Goal: Task Accomplishment & Management: Complete application form

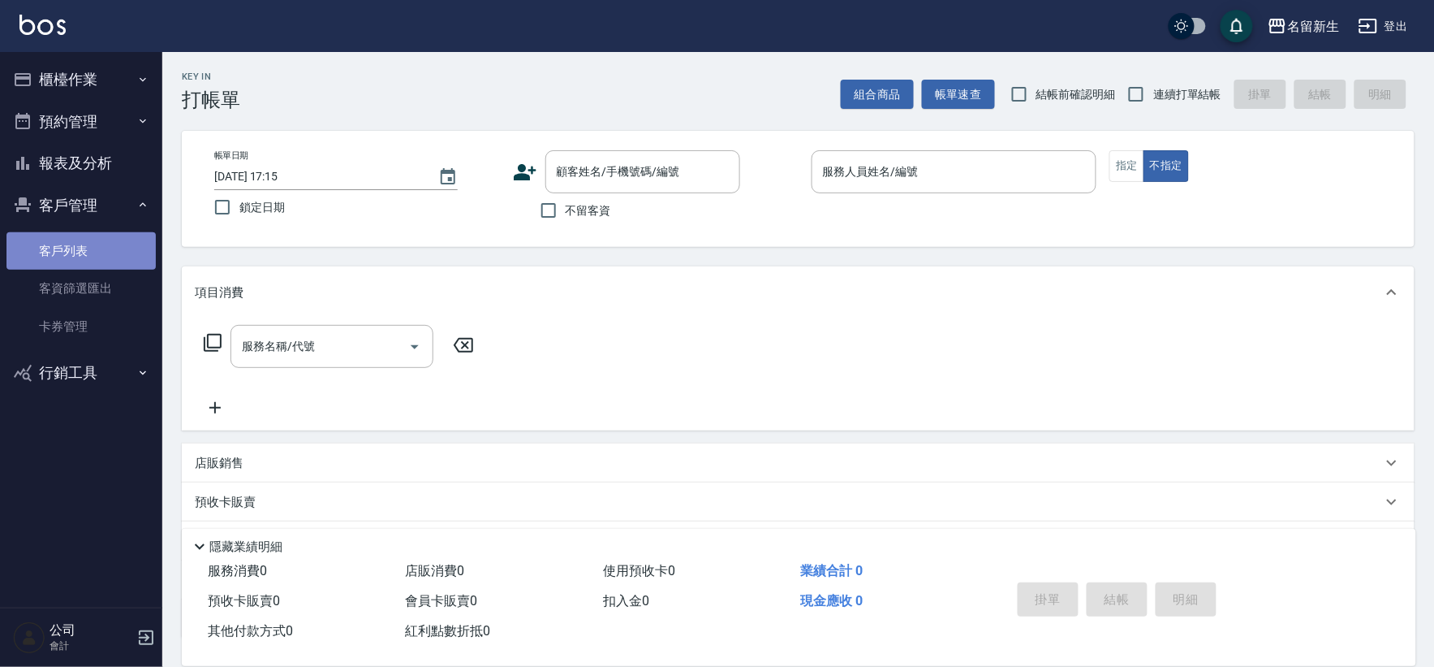
click at [100, 258] on link "客戶列表" at bounding box center [80, 250] width 149 height 37
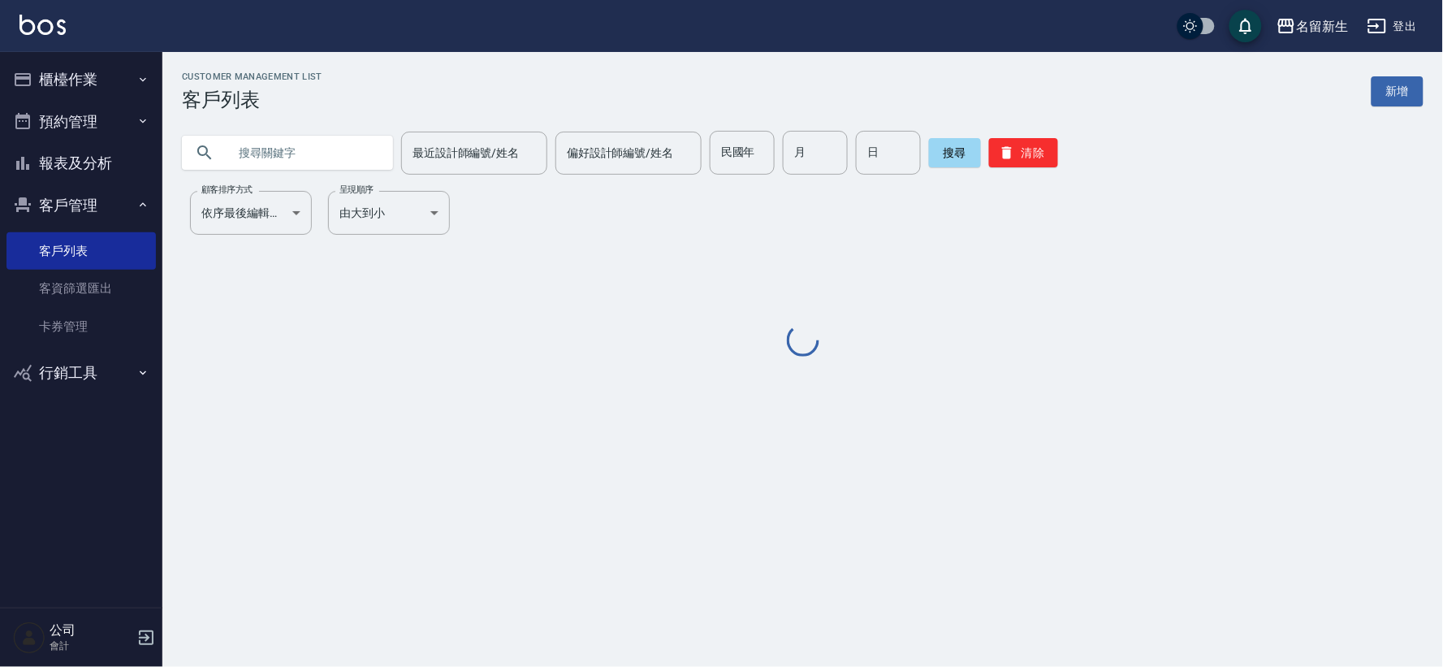
click at [719, 146] on div "民國年 民國年" at bounding box center [742, 153] width 65 height 44
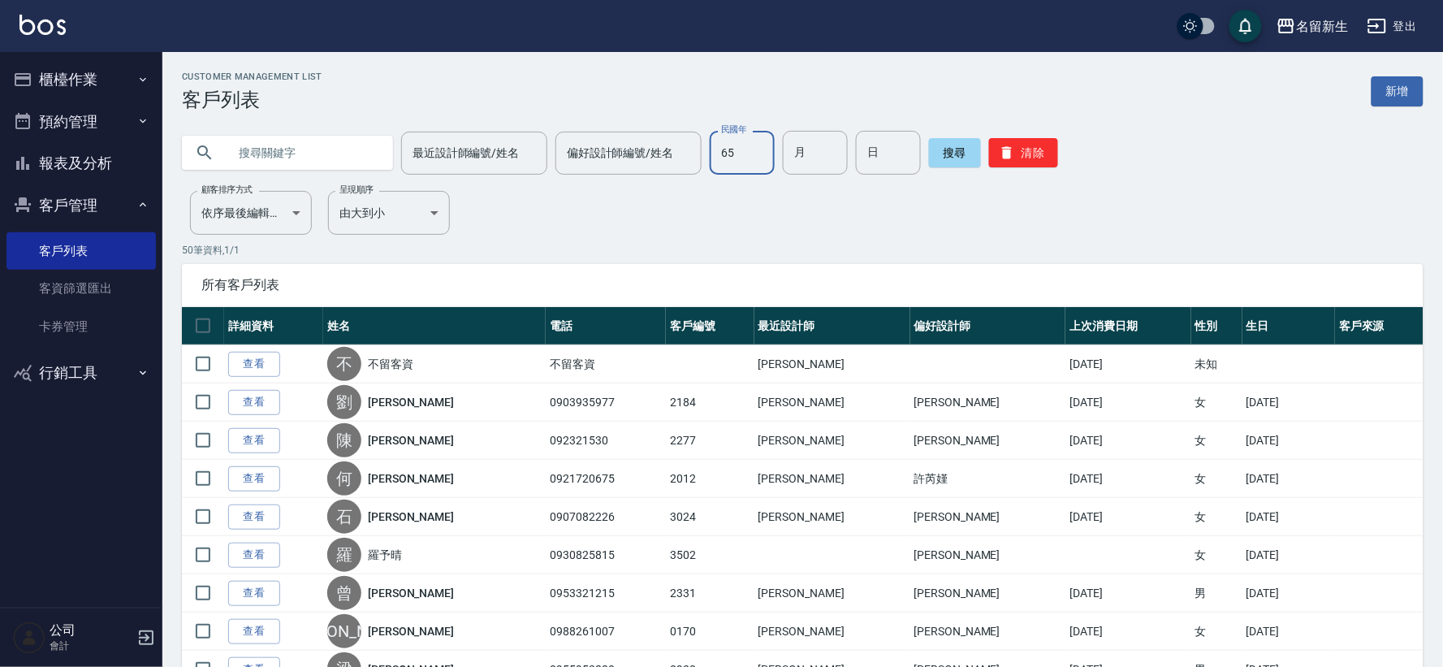
type input "65"
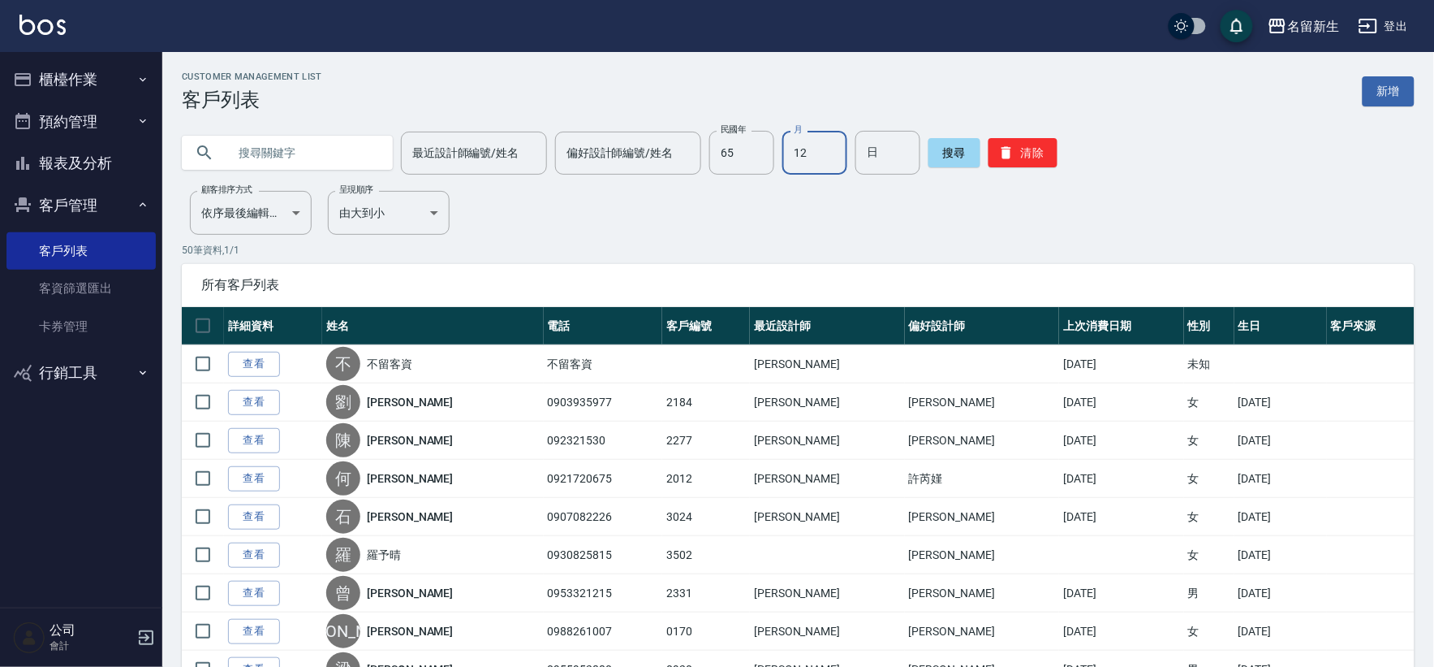
type input "12"
type input "06"
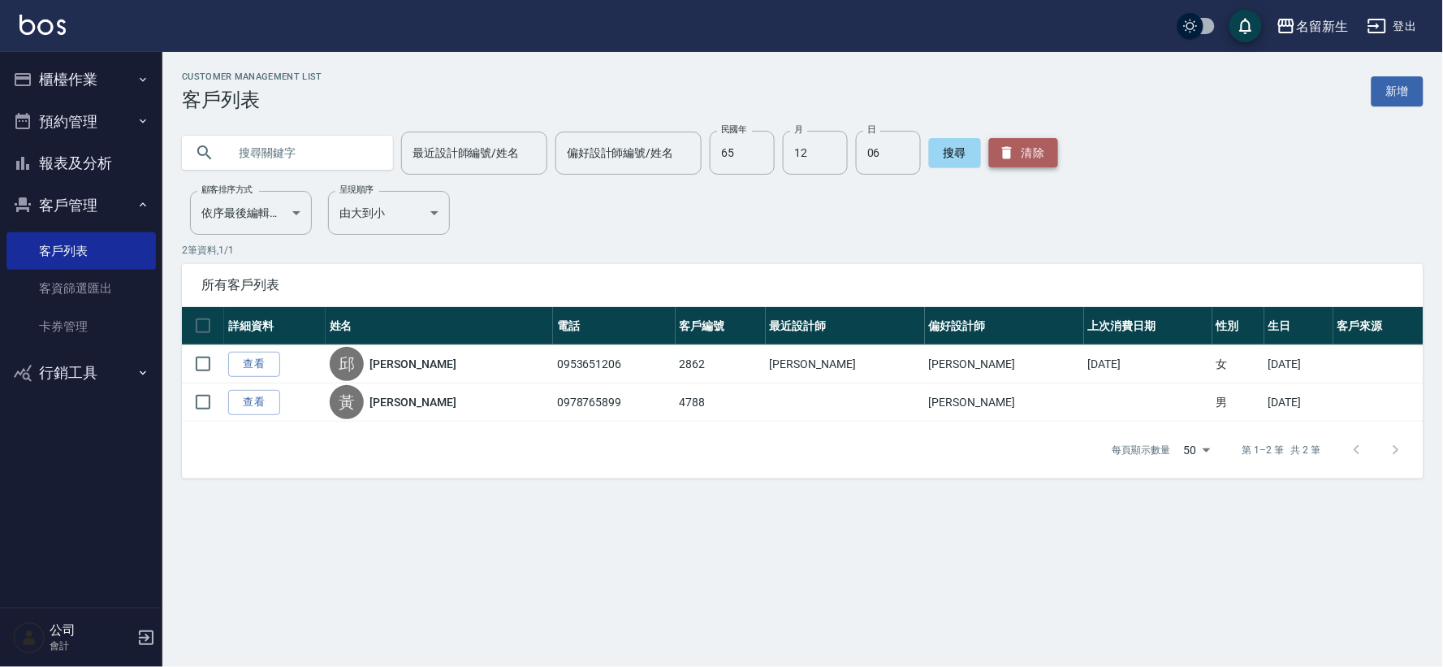
click at [1044, 163] on button "清除" at bounding box center [1023, 152] width 69 height 29
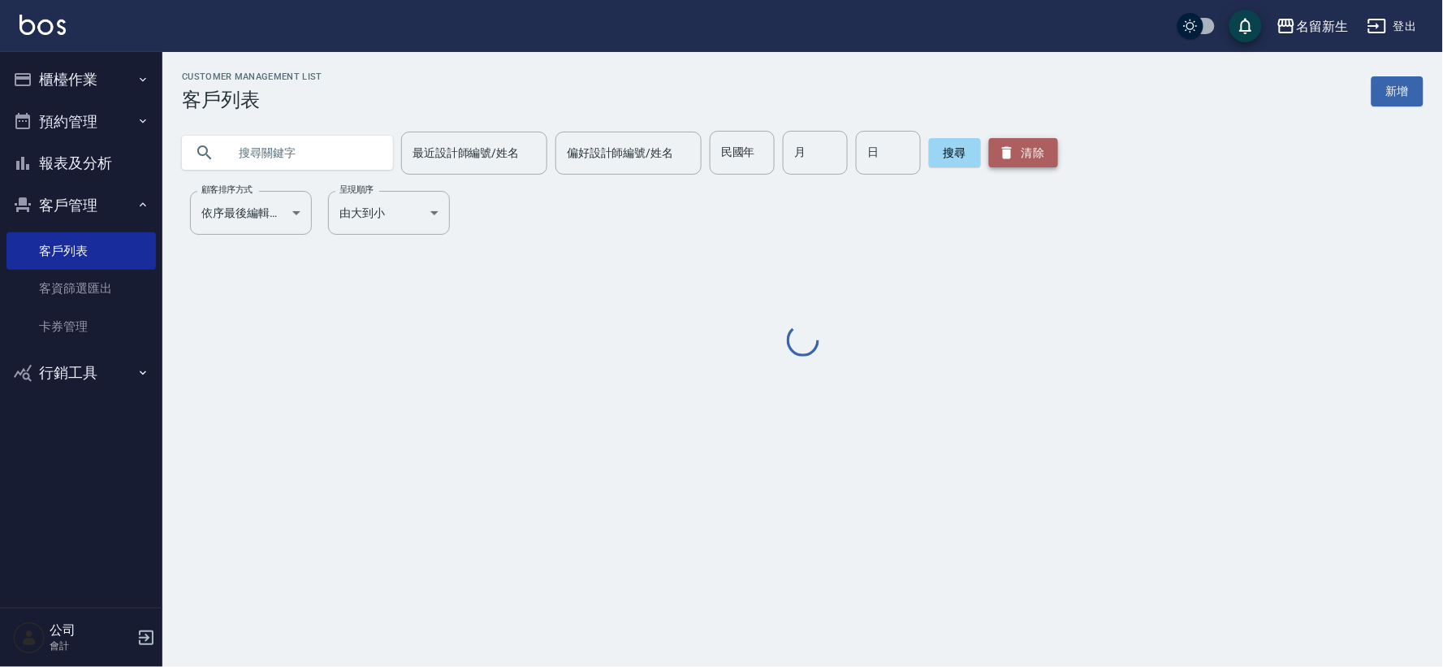
click at [1028, 153] on button "清除" at bounding box center [1023, 152] width 69 height 29
click at [335, 151] on input "text" at bounding box center [303, 153] width 153 height 44
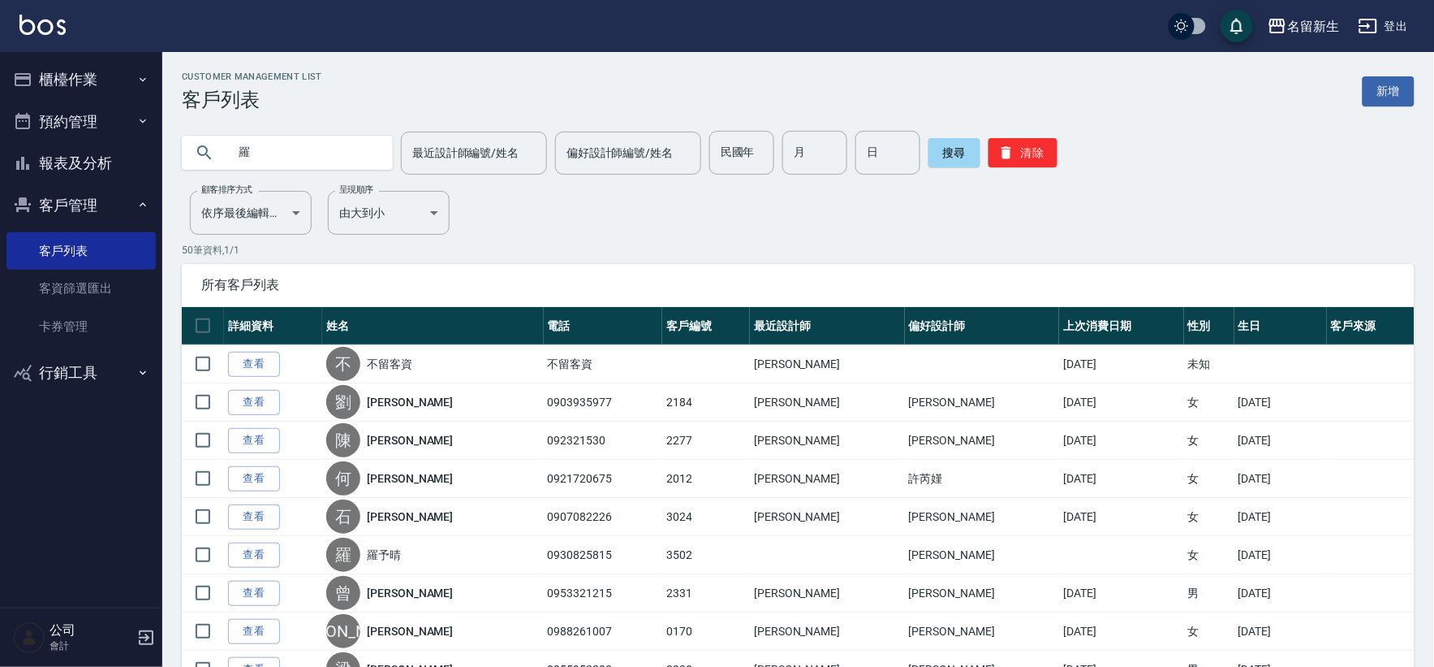
type input "羅"
click at [94, 60] on button "櫃檯作業" at bounding box center [80, 79] width 149 height 42
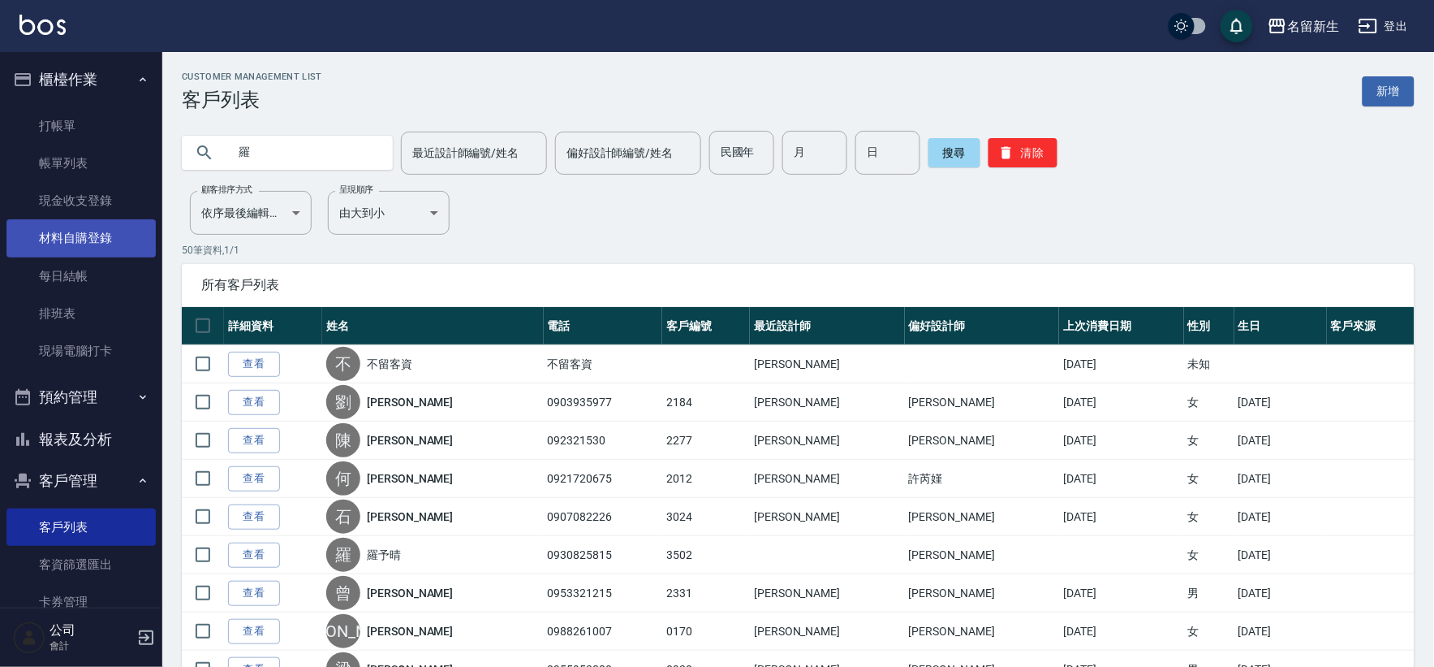
click at [109, 236] on link "材料自購登錄" at bounding box center [80, 237] width 149 height 37
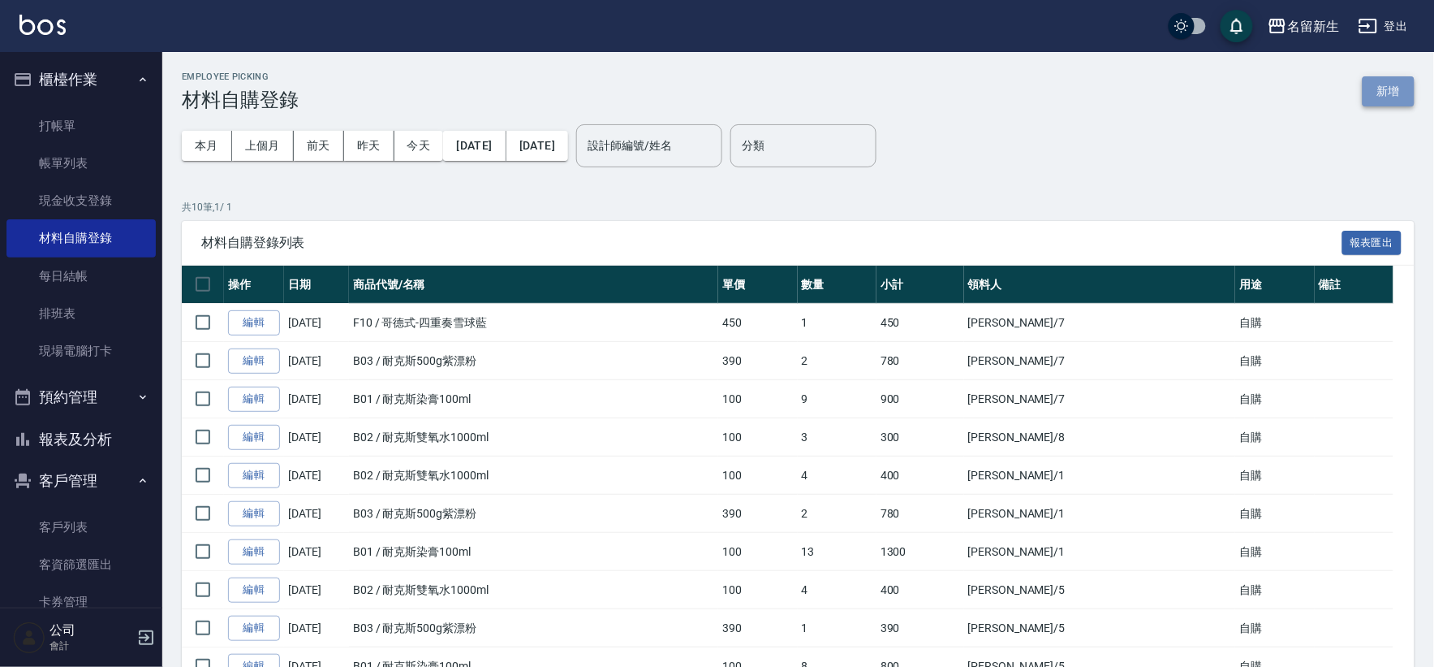
click at [1370, 87] on button "新增" at bounding box center [1389, 91] width 52 height 30
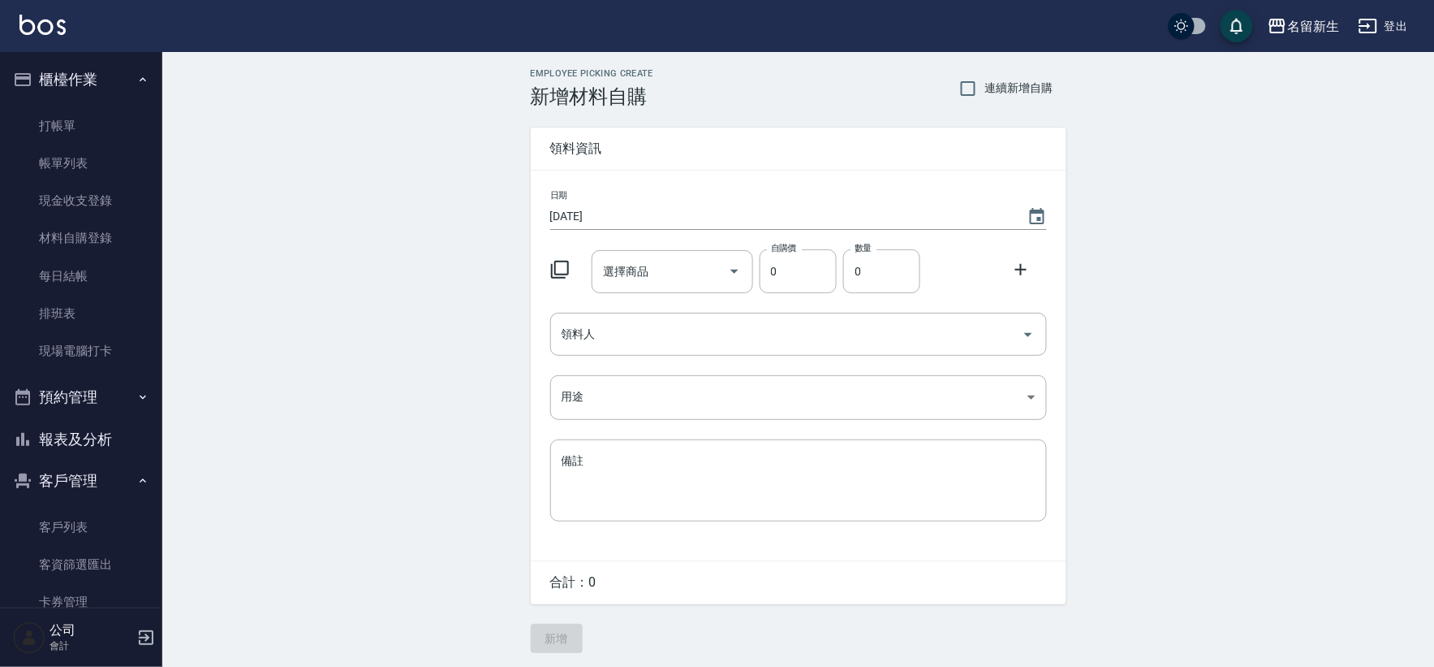
click at [562, 269] on icon at bounding box center [559, 269] width 19 height 19
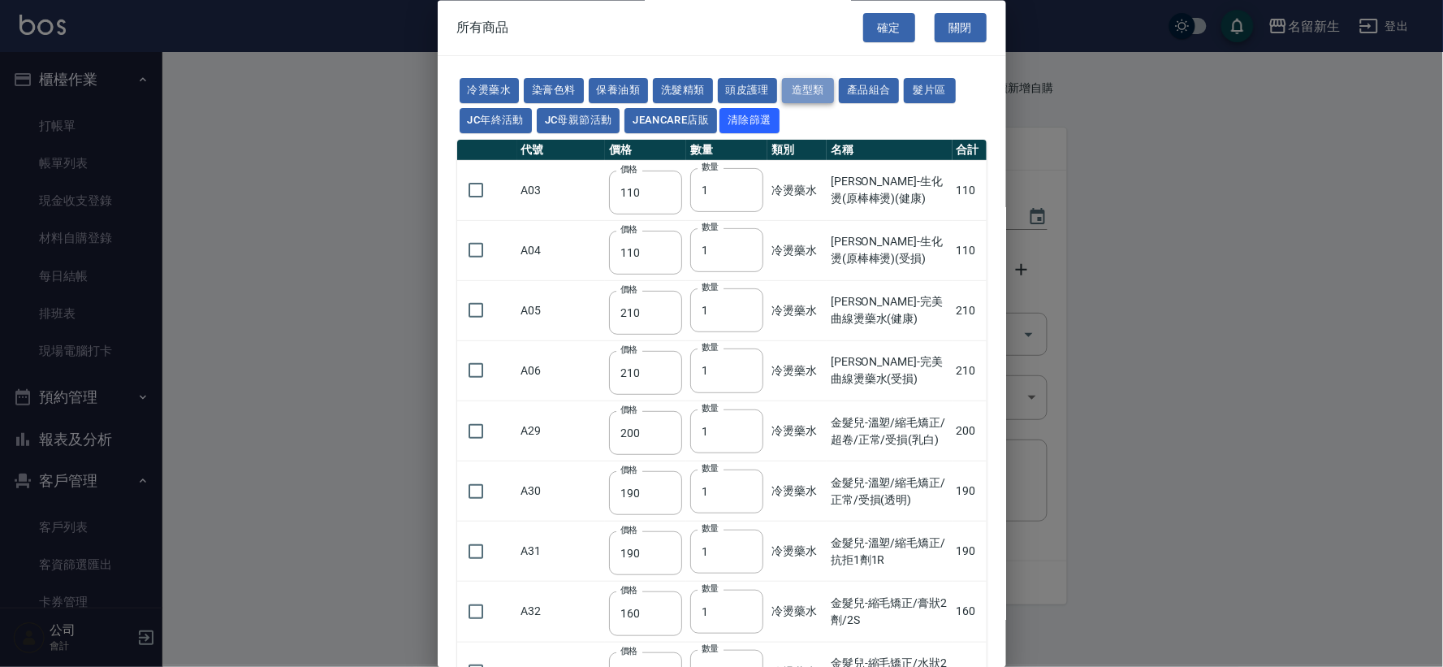
click at [816, 90] on button "造型類" at bounding box center [808, 91] width 52 height 25
type input "100"
type input "200"
type input "70"
type input "300"
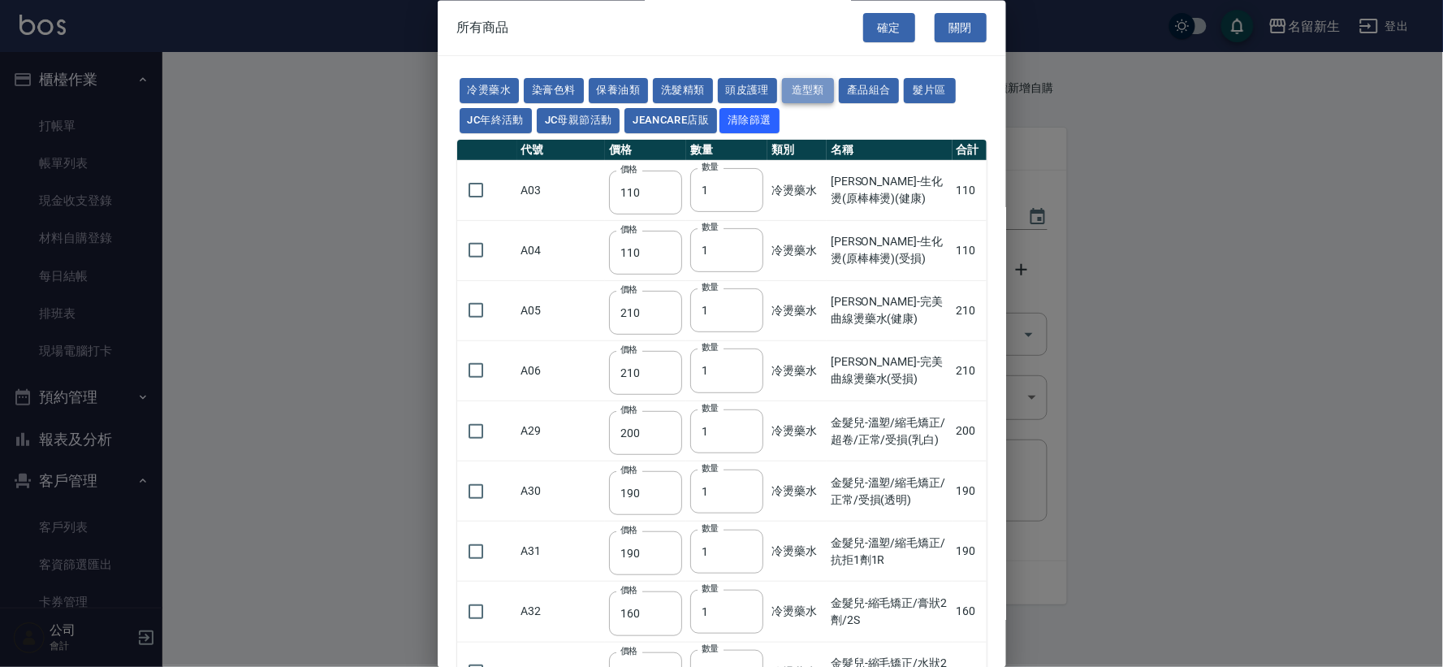
type input "260"
type input "80"
type input "252"
type input "450"
type input "490"
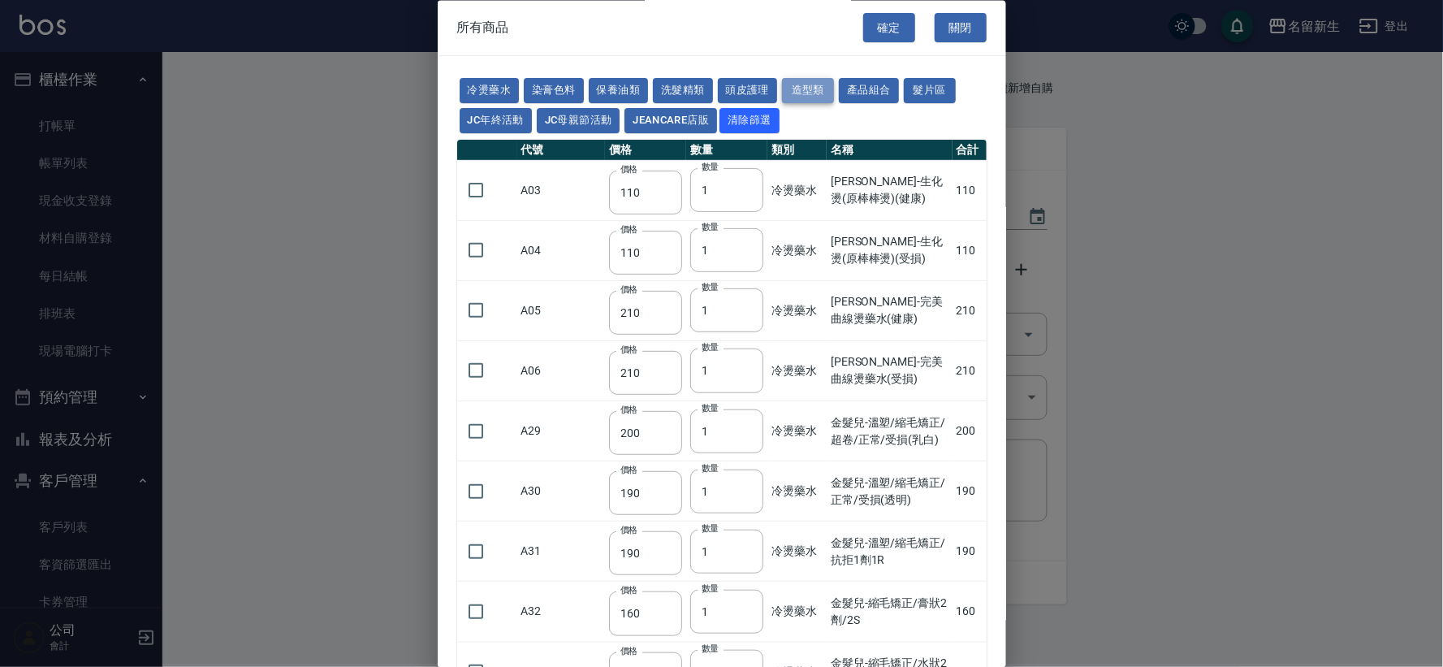
type input "595"
type input "345"
type input "90"
type input "110"
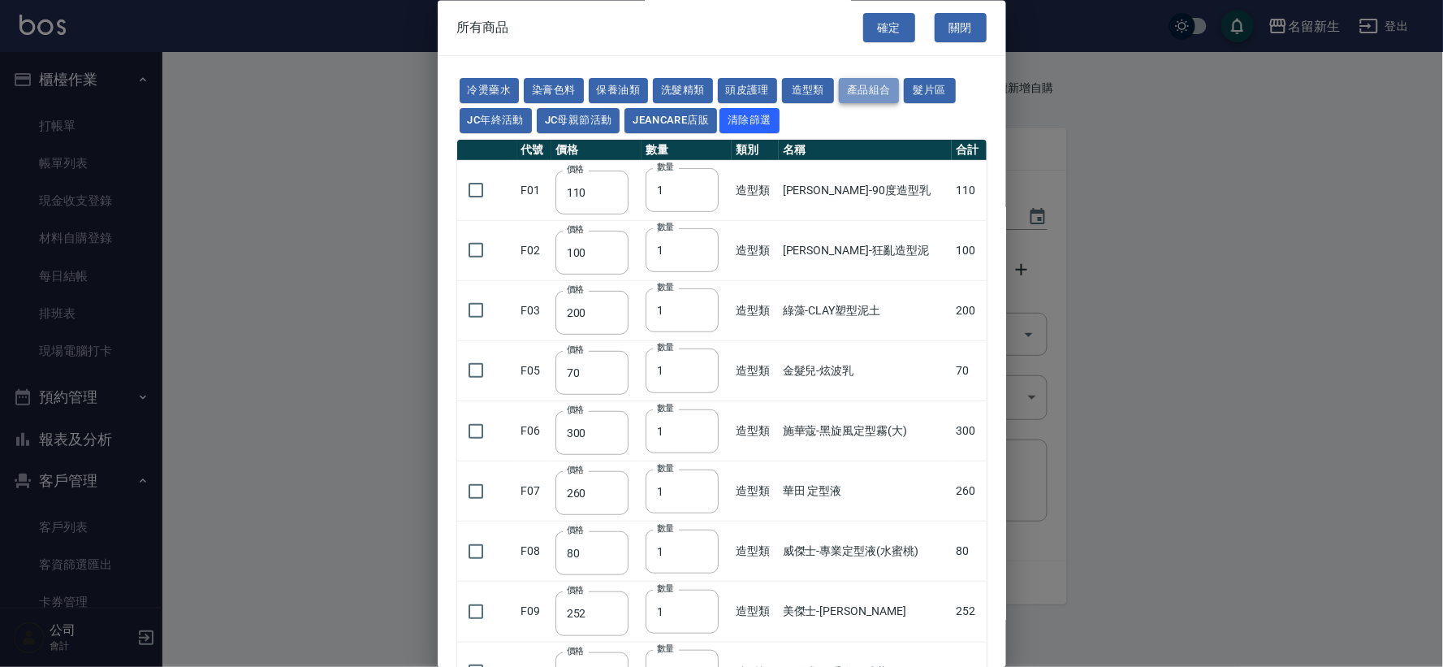
click at [861, 90] on button "產品組合" at bounding box center [869, 91] width 60 height 25
type input "420"
type input "330"
type input "300"
type input "330"
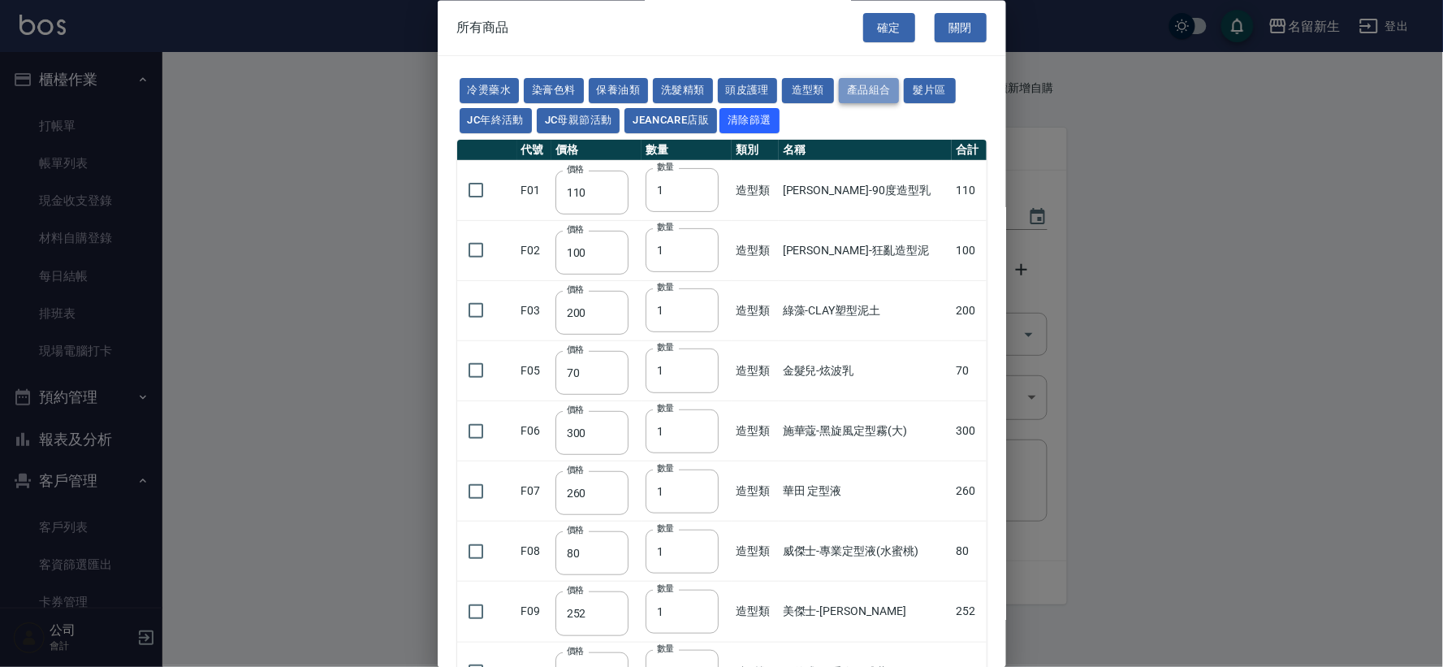
type input "740"
type input "1221"
type input "990"
type input "900"
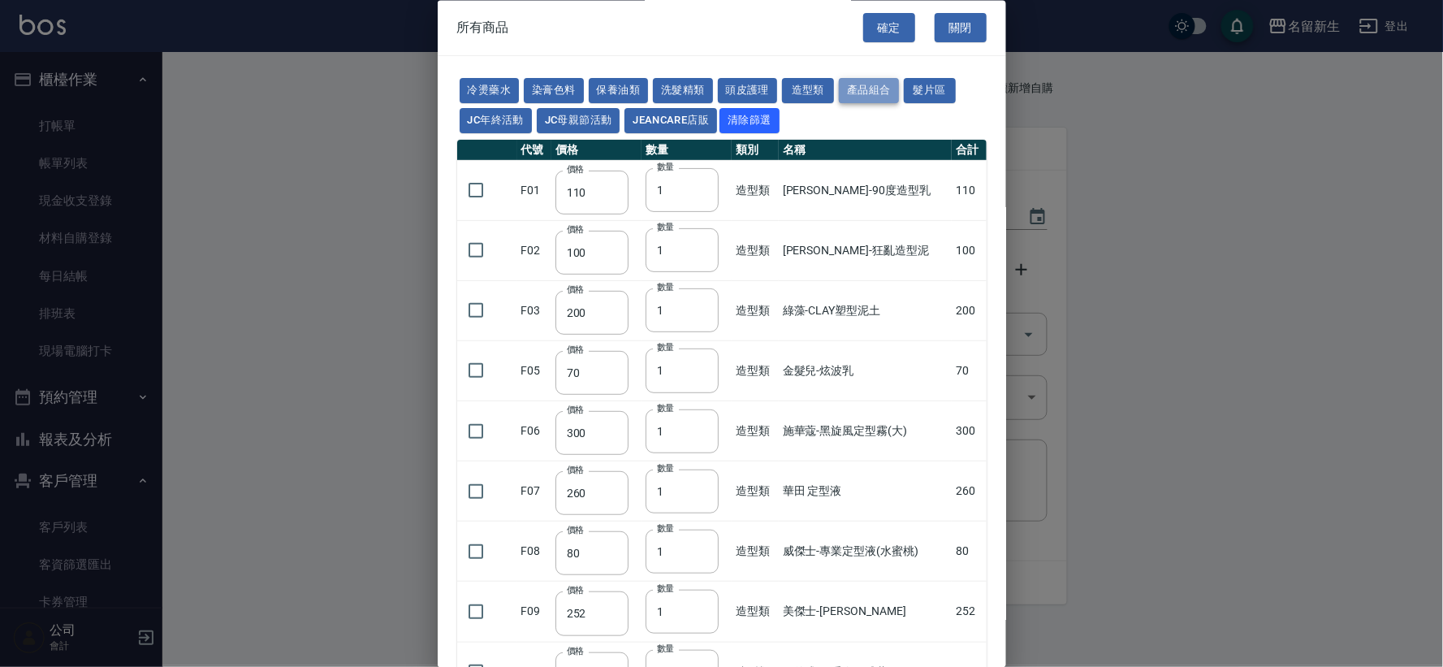
type input "999"
type input "400"
type input "600"
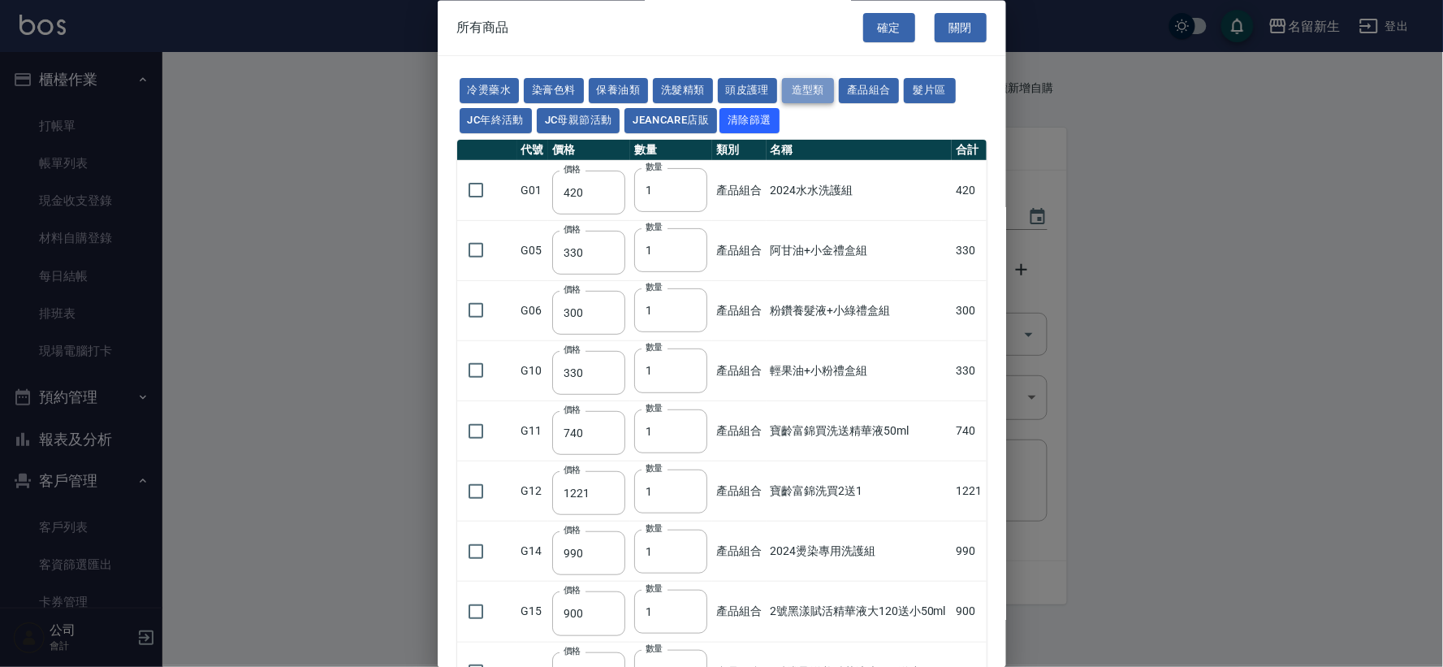
click at [798, 89] on button "造型類" at bounding box center [808, 91] width 52 height 25
type input "110"
type input "100"
type input "200"
type input "70"
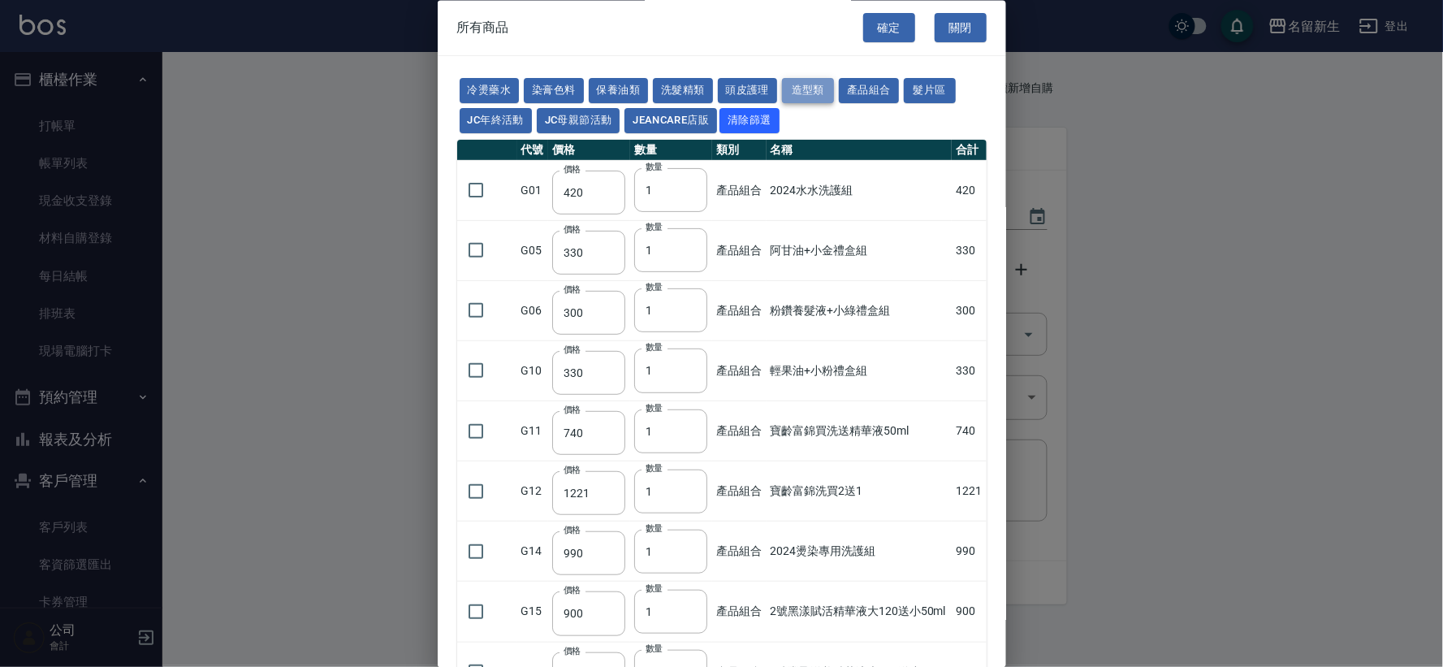
type input "300"
type input "260"
type input "80"
type input "252"
type input "450"
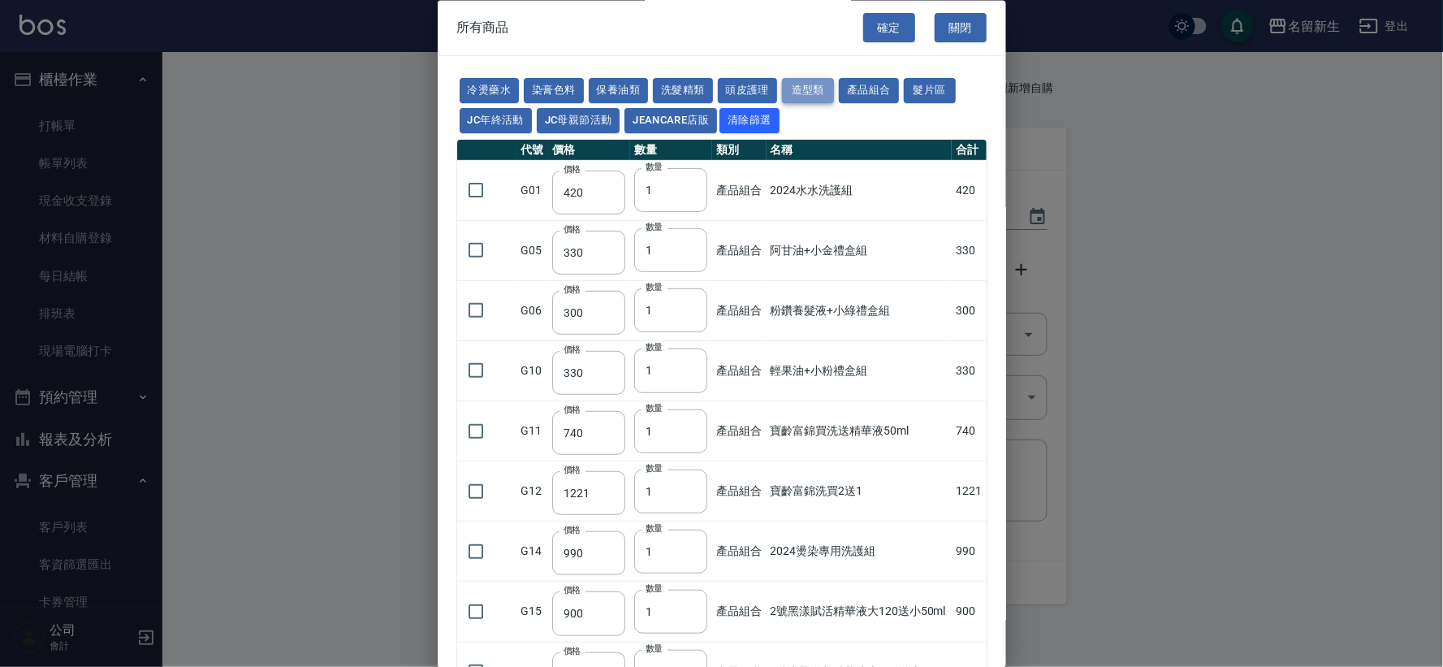
type input "490"
type input "595"
type input "345"
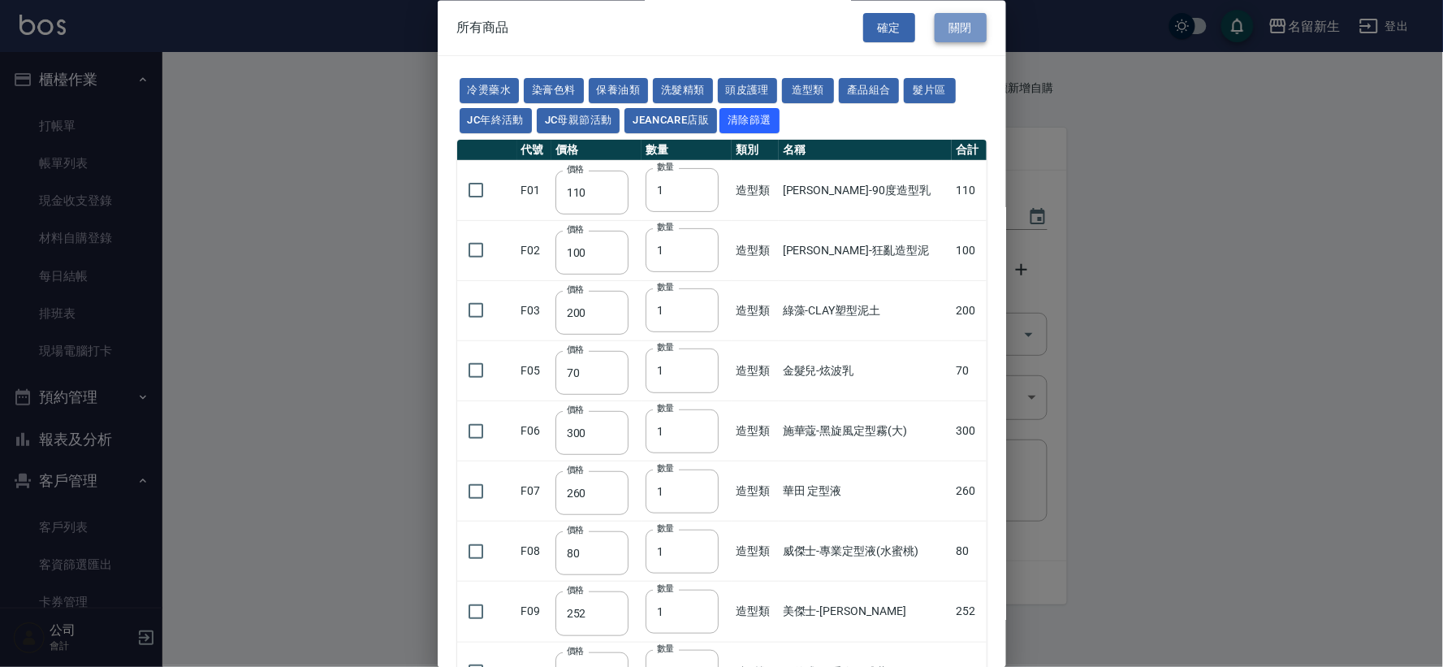
click at [950, 26] on button "關閉" at bounding box center [960, 28] width 52 height 30
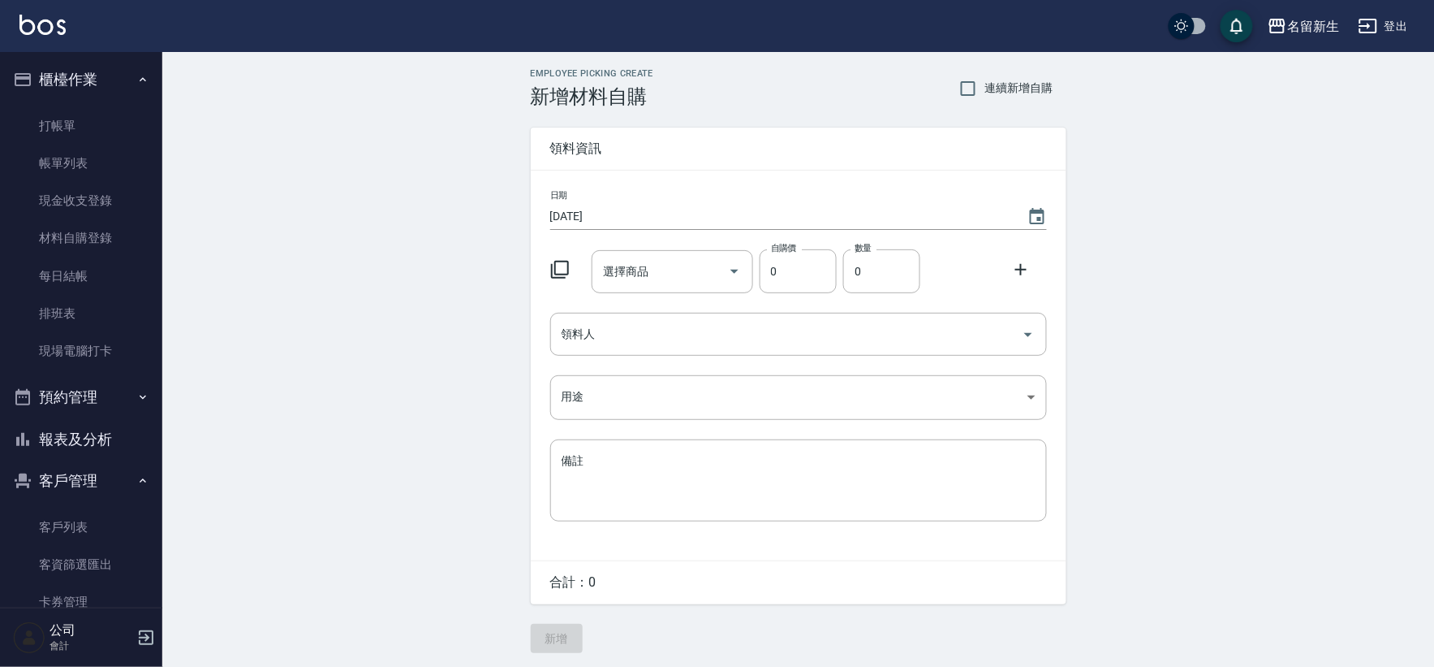
click at [37, 73] on button "櫃檯作業" at bounding box center [80, 79] width 149 height 42
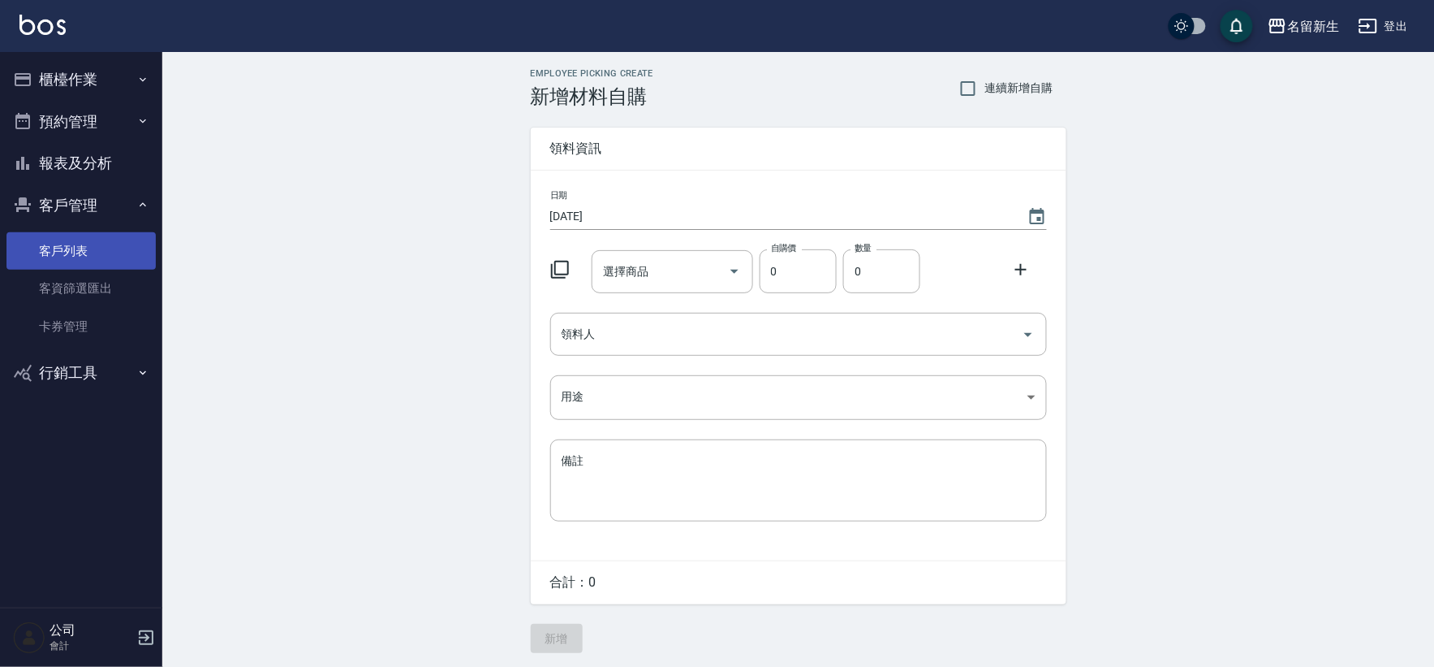
click at [50, 252] on link "客戶列表" at bounding box center [80, 250] width 149 height 37
